Goal: Find specific page/section: Find specific page/section

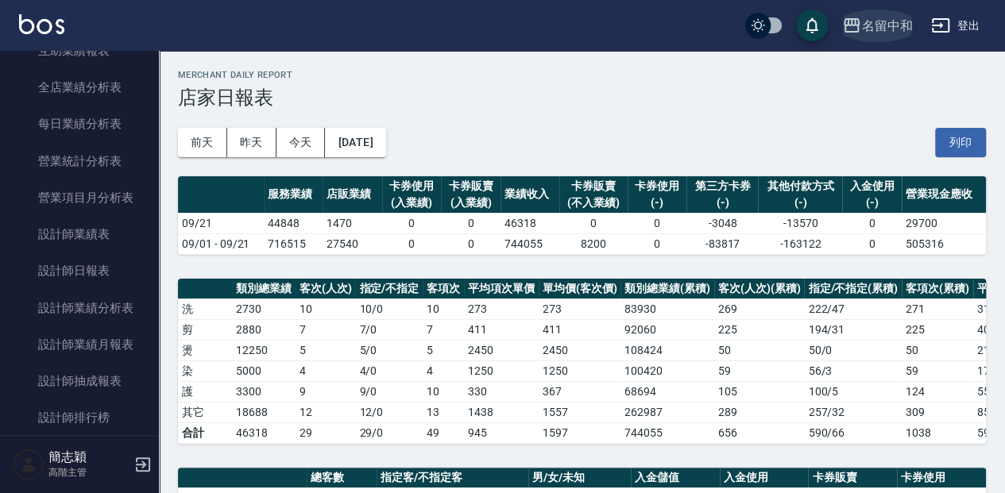
click at [851, 25] on icon "button" at bounding box center [851, 25] width 19 height 19
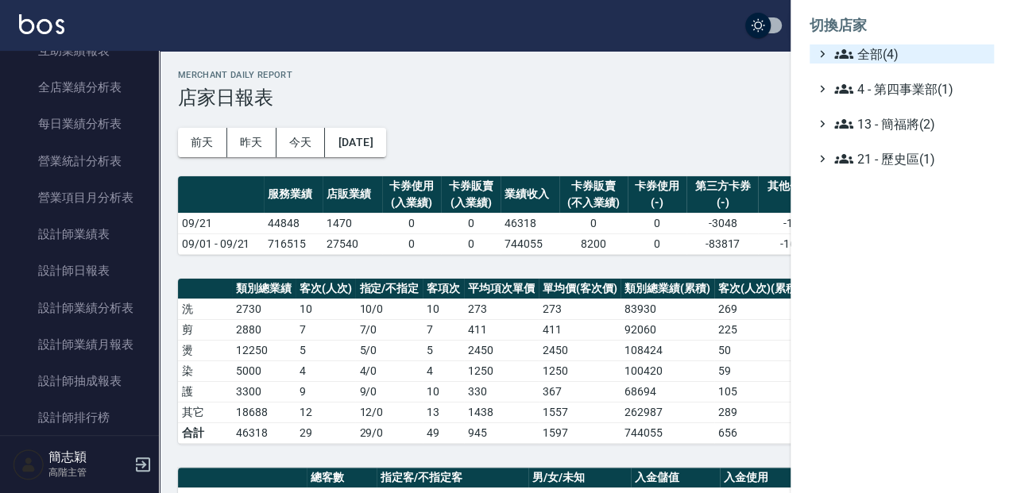
click at [840, 54] on icon at bounding box center [843, 53] width 19 height 19
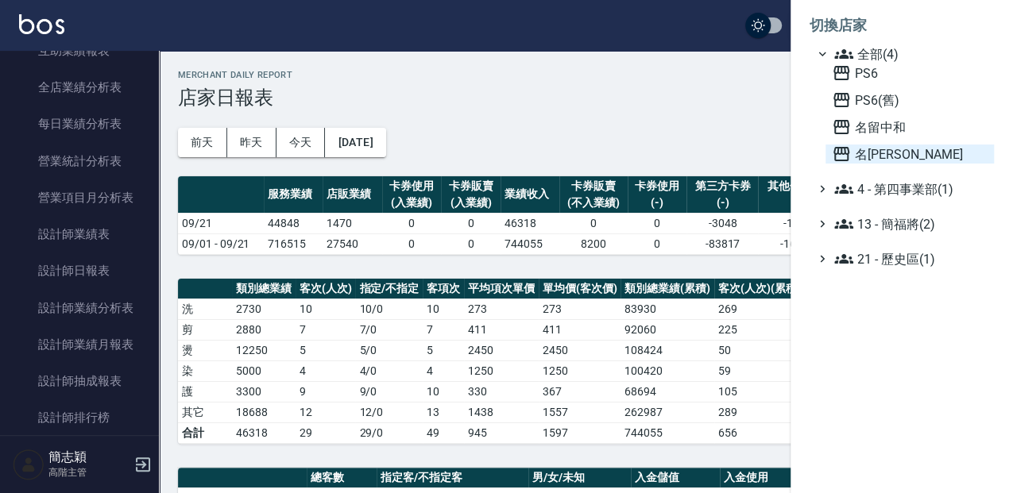
click at [842, 153] on icon at bounding box center [842, 154] width 16 height 14
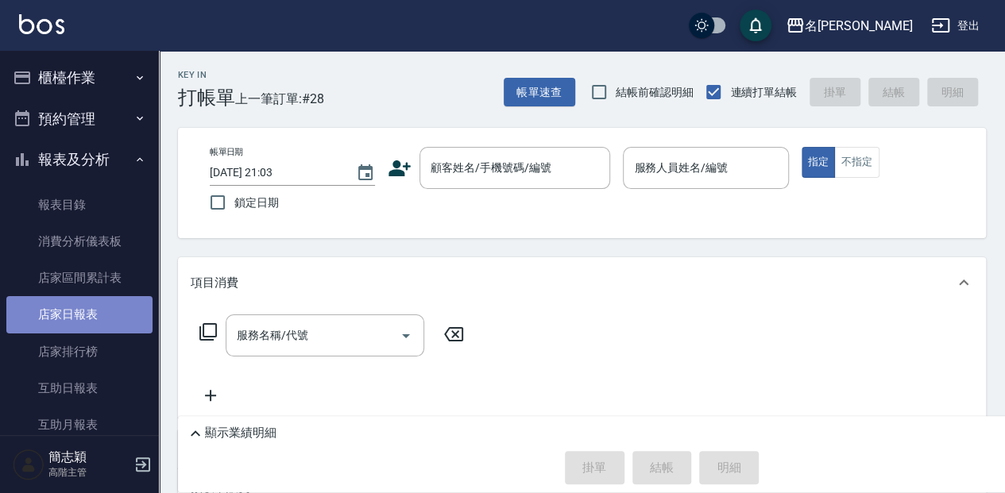
click at [79, 308] on link "店家日報表" at bounding box center [79, 314] width 146 height 37
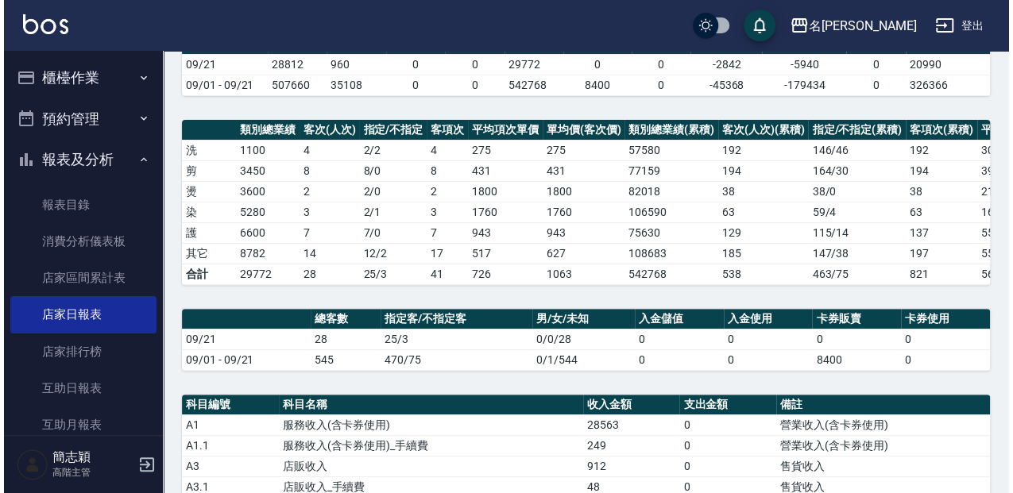
scroll to position [159, 0]
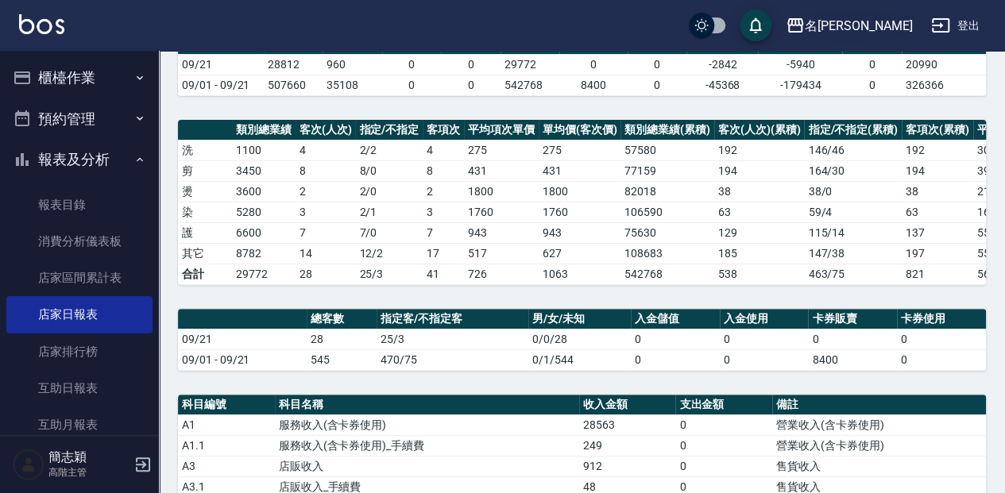
click at [803, 25] on icon "button" at bounding box center [795, 25] width 16 height 14
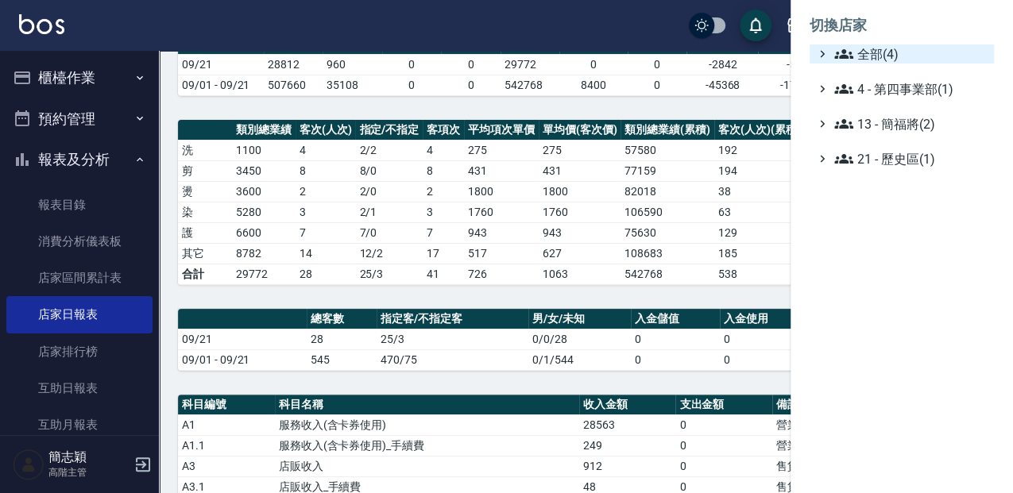
click at [842, 53] on icon at bounding box center [843, 54] width 19 height 10
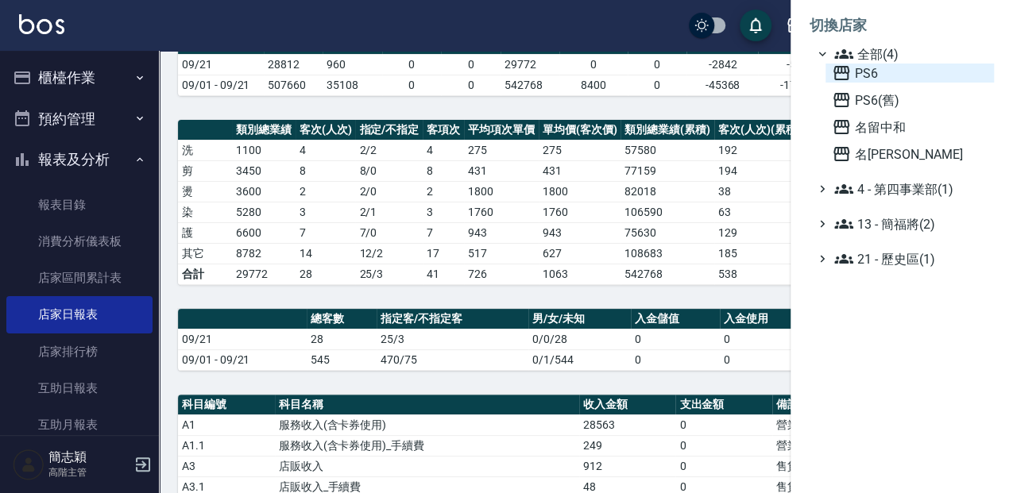
click at [838, 66] on icon at bounding box center [842, 73] width 16 height 14
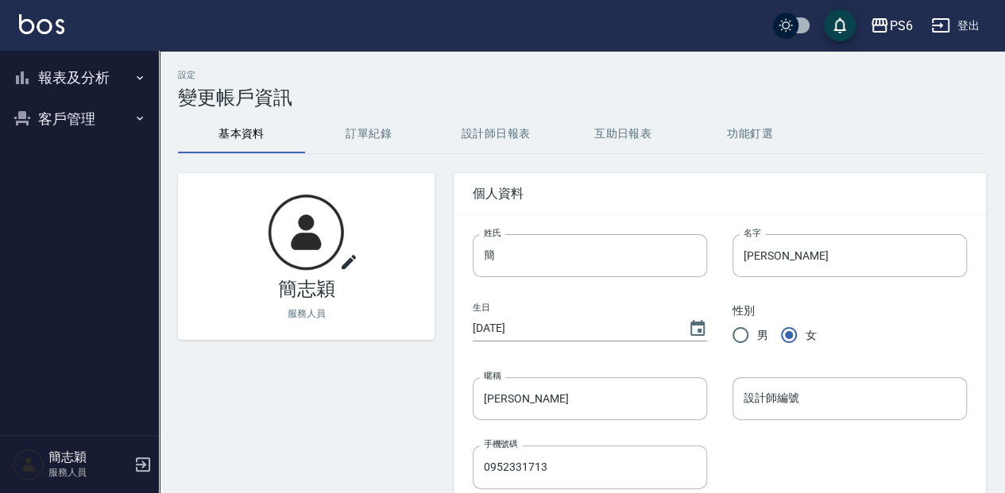
click at [138, 76] on icon "button" at bounding box center [140, 77] width 6 height 4
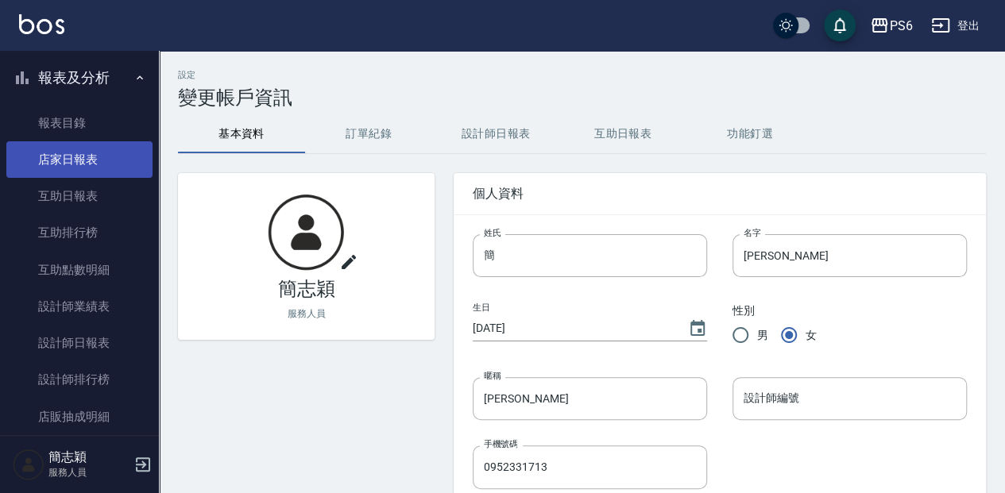
click at [87, 161] on link "店家日報表" at bounding box center [79, 159] width 146 height 37
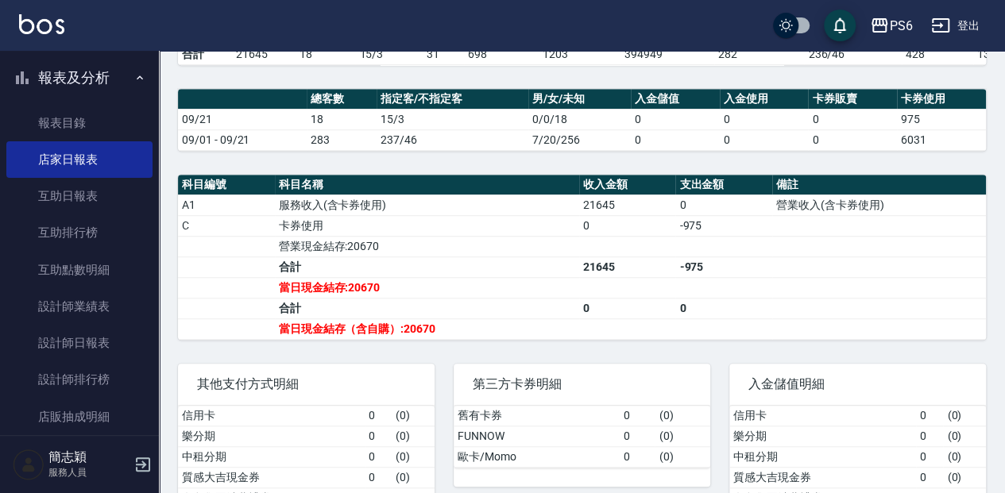
scroll to position [477, 0]
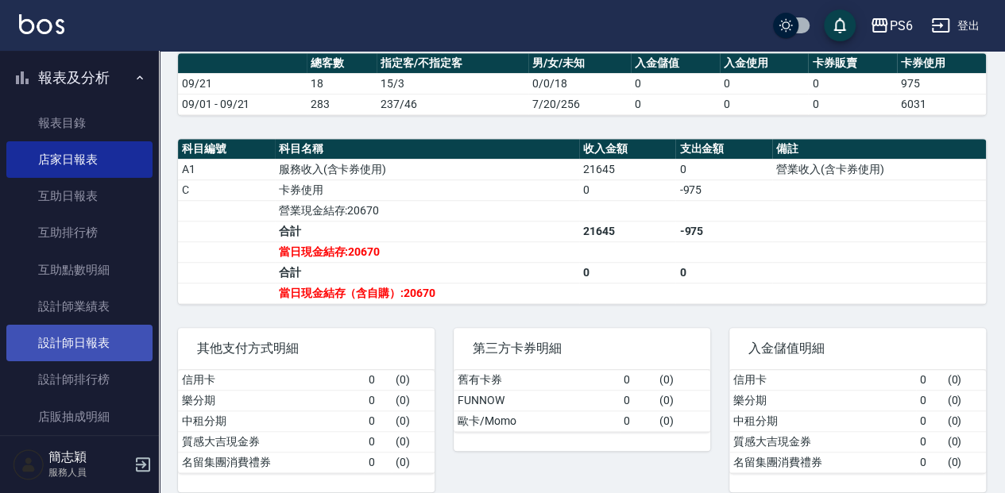
click at [96, 342] on link "設計師日報表" at bounding box center [79, 343] width 146 height 37
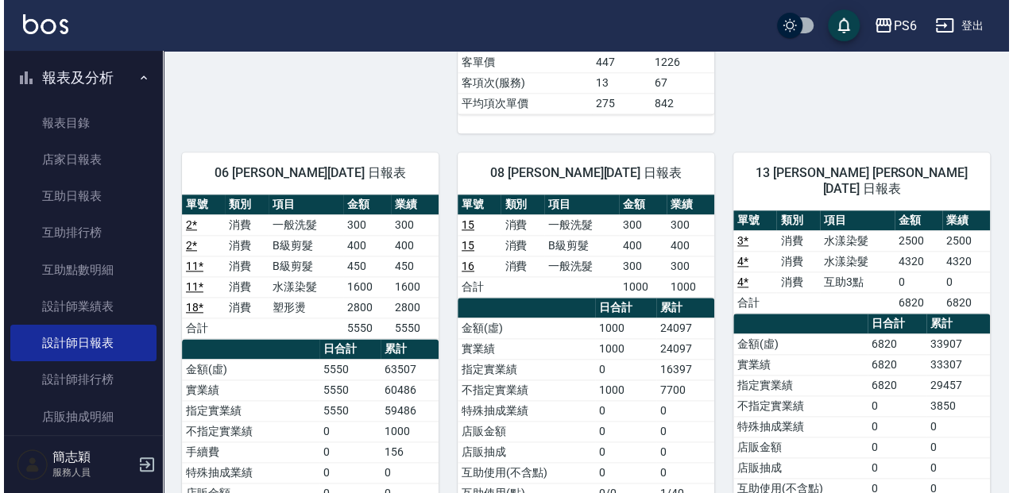
scroll to position [741, 0]
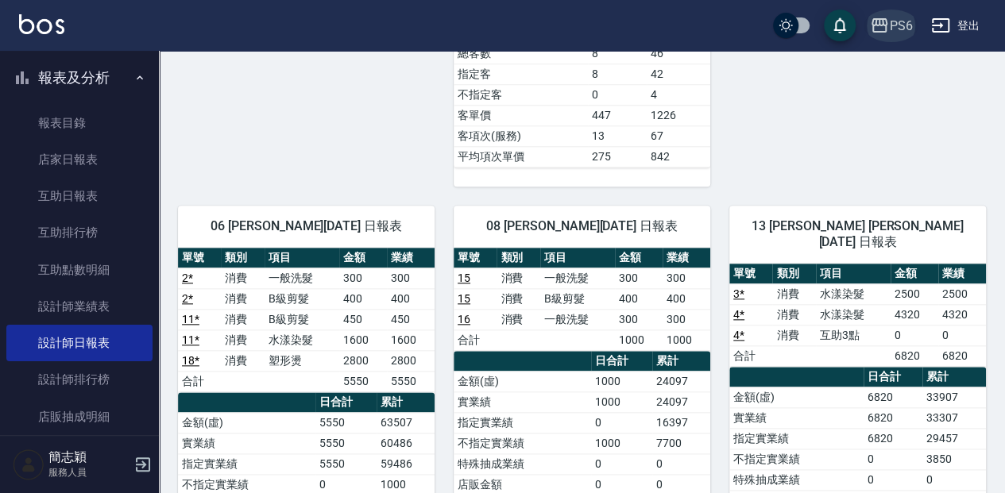
click at [876, 23] on icon "button" at bounding box center [879, 25] width 19 height 19
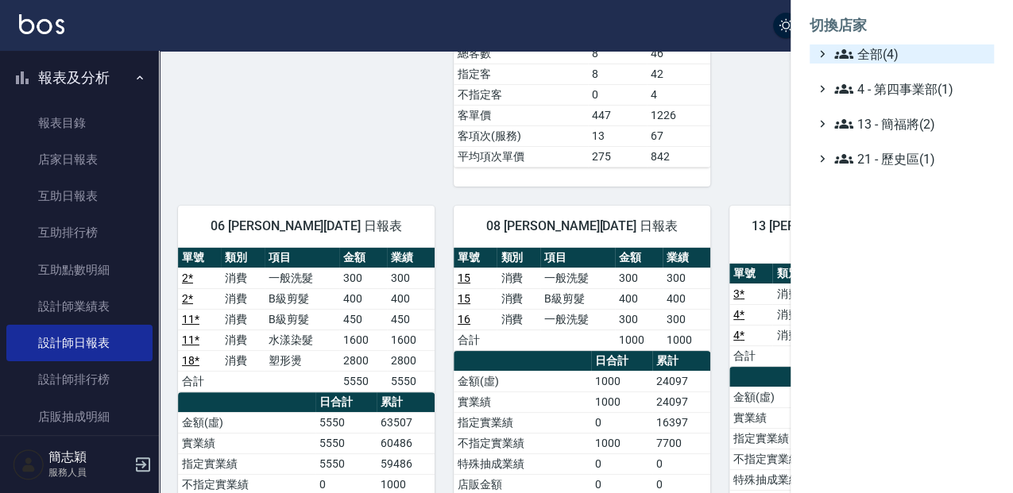
click at [858, 49] on span "全部(4)" at bounding box center [910, 53] width 153 height 19
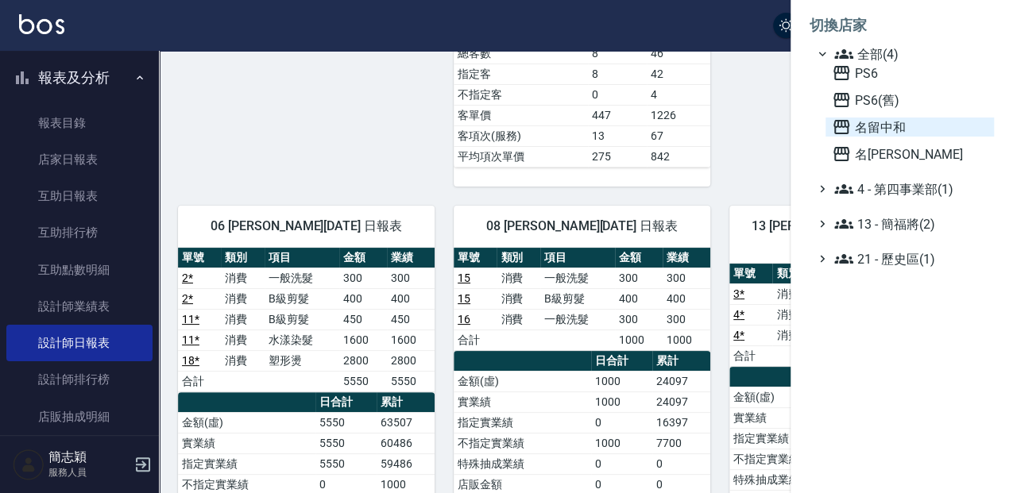
click at [836, 128] on icon at bounding box center [841, 127] width 19 height 19
